Goal: Check status

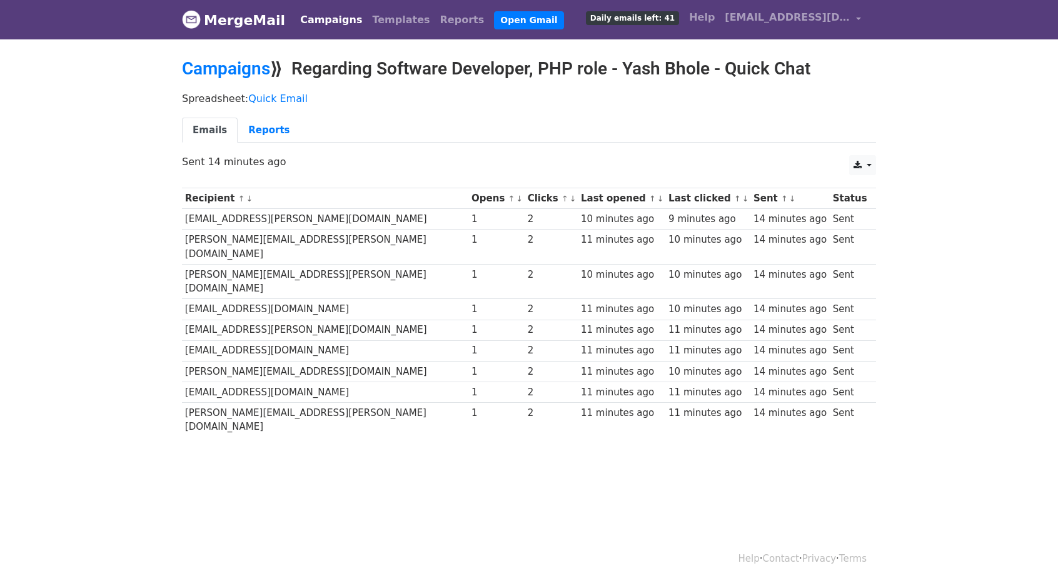
scroll to position [1, 0]
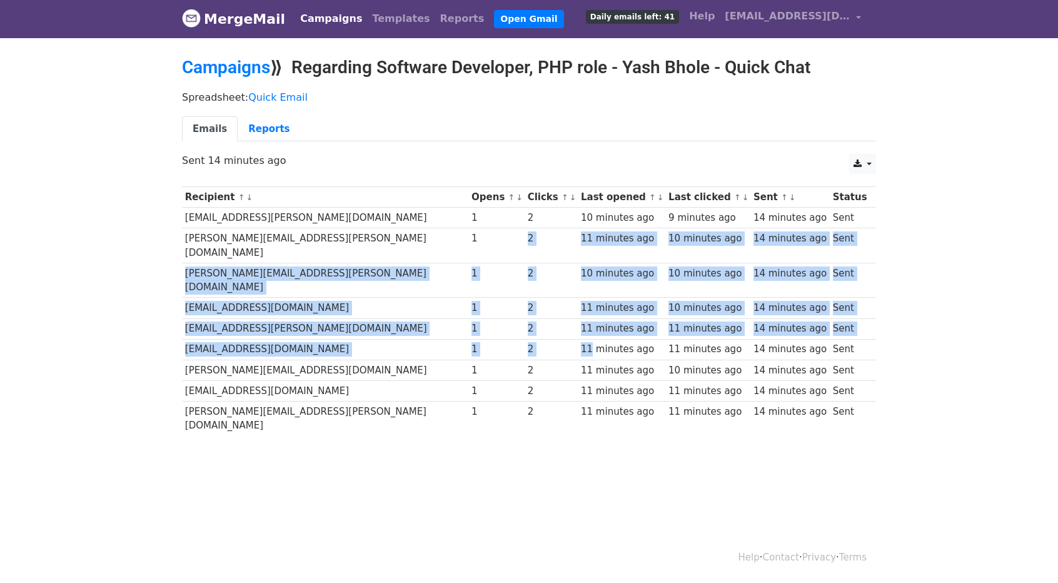
drag, startPoint x: 500, startPoint y: 297, endPoint x: 520, endPoint y: 321, distance: 31.5
click at [520, 321] on tbody "Recipient ↑ ↓ Opens ↑ ↓ Clicks ↑ ↓ Last opened ↑ ↓ Last clicked ↑ ↓ Sent ↑ ↓ St…" at bounding box center [529, 311] width 694 height 249
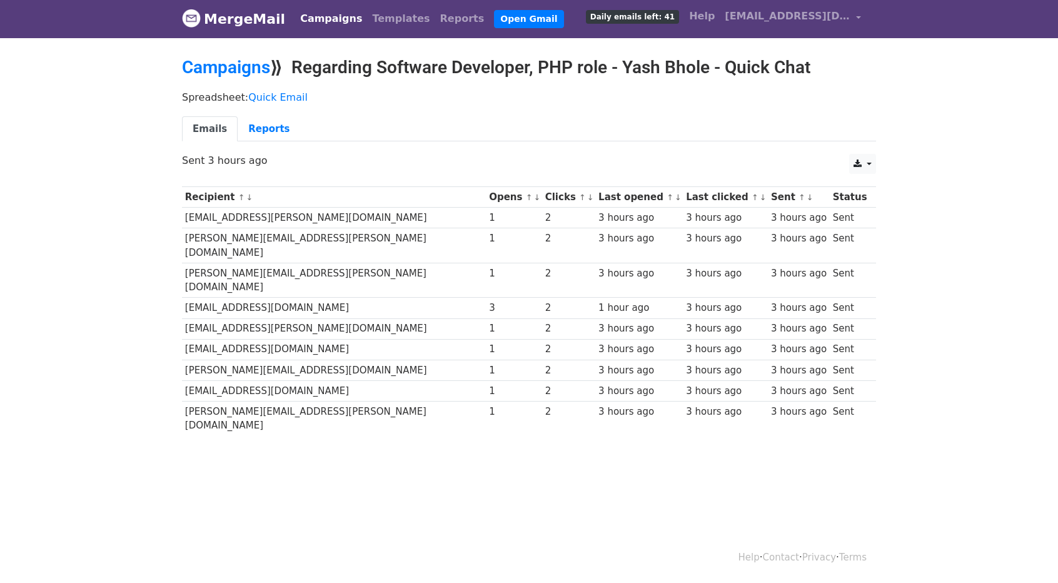
drag, startPoint x: 0, startPoint y: 0, endPoint x: 563, endPoint y: 398, distance: 689.8
click at [563, 398] on div "Recipient ↑ ↓ Opens ↑ ↓ Clicks ↑ ↓ Last opened ↑ ↓ Last clicked ↑ ↓ Sent ↑ ↓ St…" at bounding box center [529, 312] width 713 height 265
